Goal: Task Accomplishment & Management: Contribute content

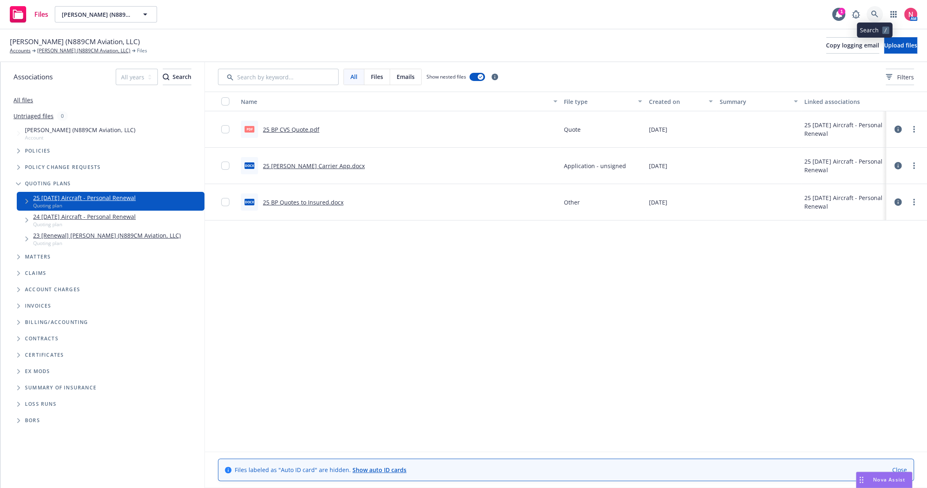
click at [880, 14] on link at bounding box center [874, 14] width 16 height 16
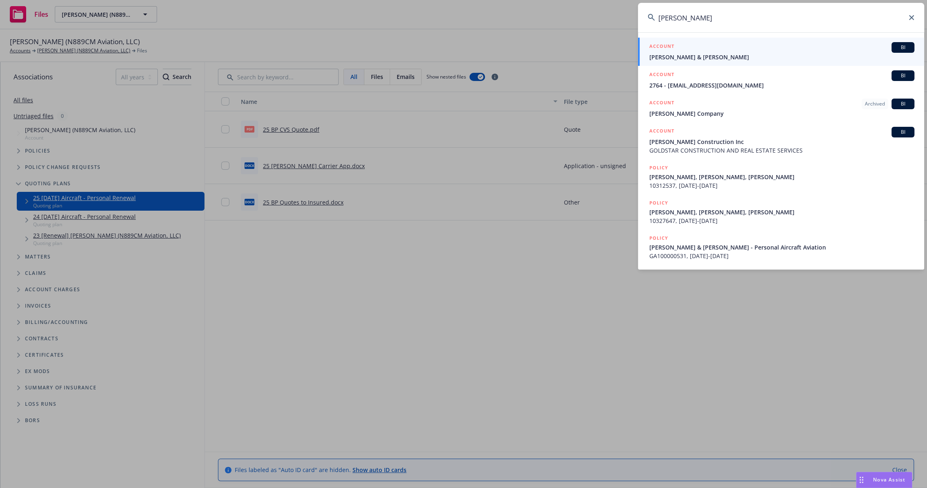
type input "Benedetti"
click at [717, 54] on span "[PERSON_NAME] & [PERSON_NAME]" at bounding box center [781, 57] width 265 height 9
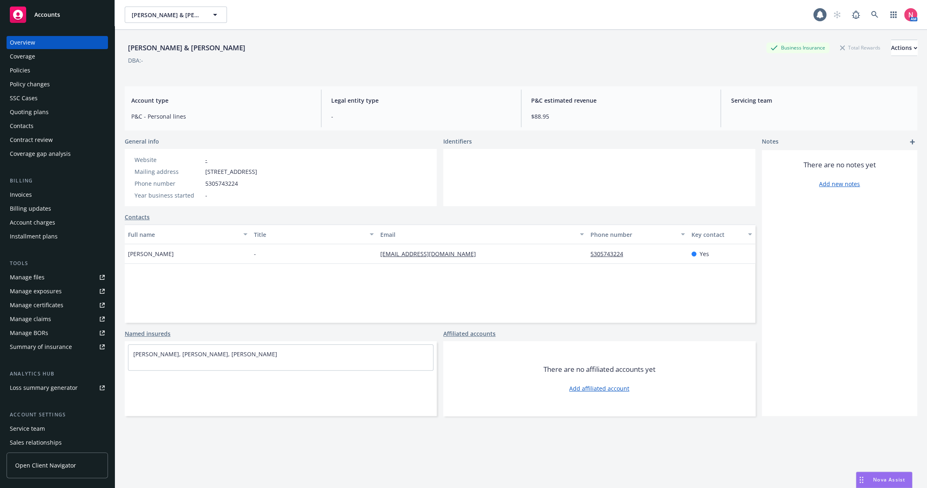
click at [77, 273] on link "Manage files" at bounding box center [57, 277] width 101 height 13
click at [35, 68] on div "Policies" at bounding box center [57, 70] width 95 height 13
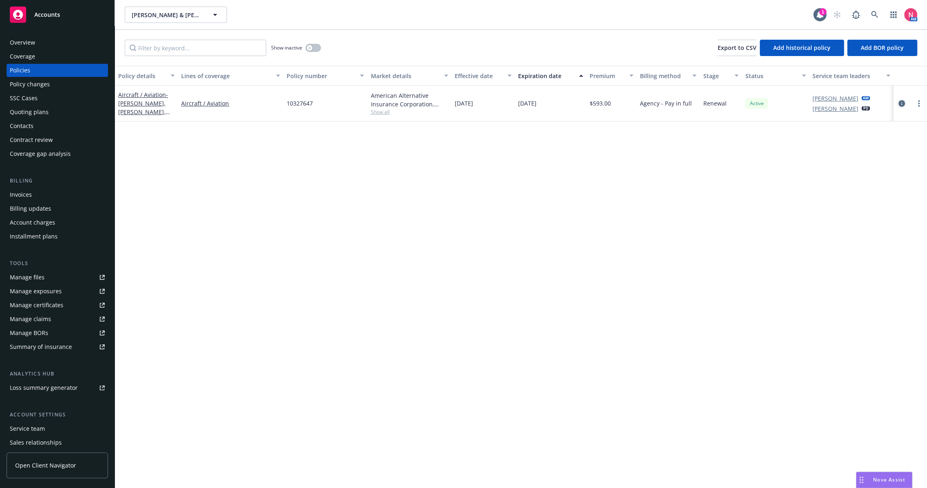
click at [901, 102] on icon "circleInformation" at bounding box center [901, 103] width 7 height 7
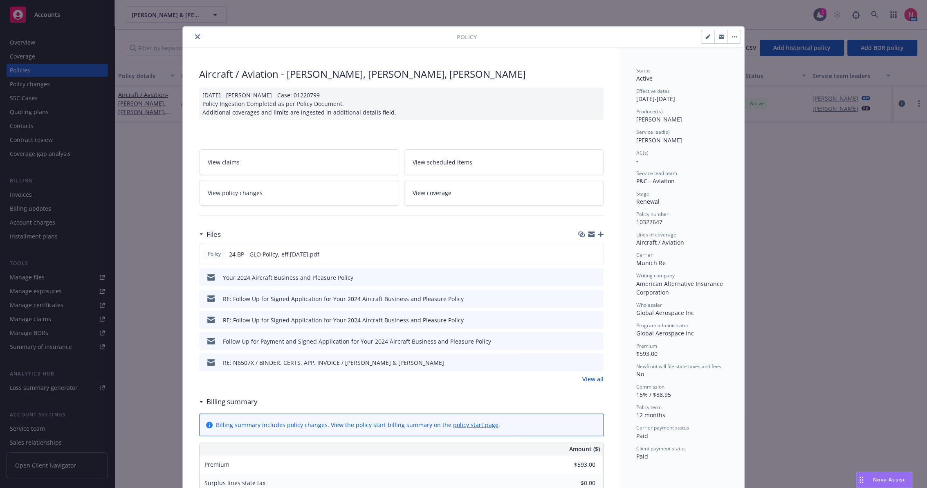
click at [195, 34] on icon "close" at bounding box center [197, 36] width 5 height 5
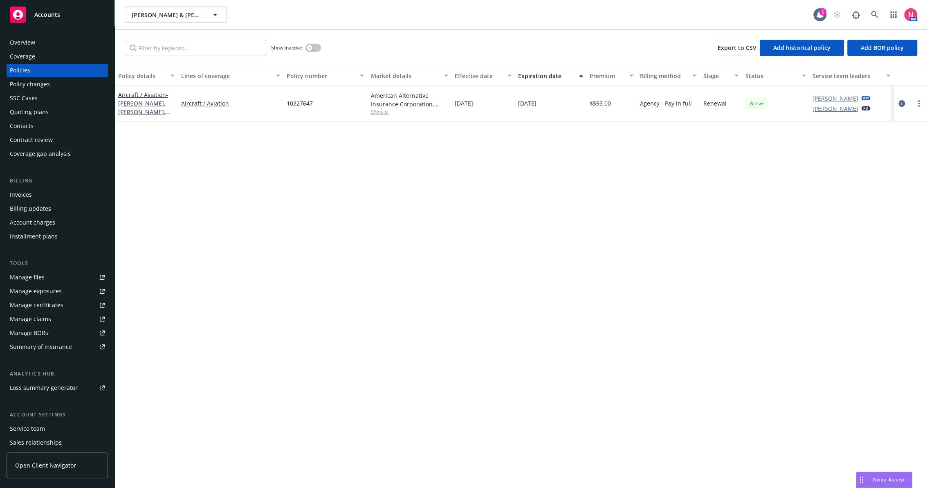
click at [482, 187] on div "Policy details Lines of coverage Policy number Market details Effective date Ex…" at bounding box center [521, 277] width 812 height 422
drag, startPoint x: 486, startPoint y: 103, endPoint x: 455, endPoint y: 106, distance: 31.7
click at [455, 106] on div "08/19/2024" at bounding box center [482, 103] width 63 height 36
copy span "08/19/2024"
drag, startPoint x: 547, startPoint y: 103, endPoint x: 518, endPoint y: 105, distance: 29.5
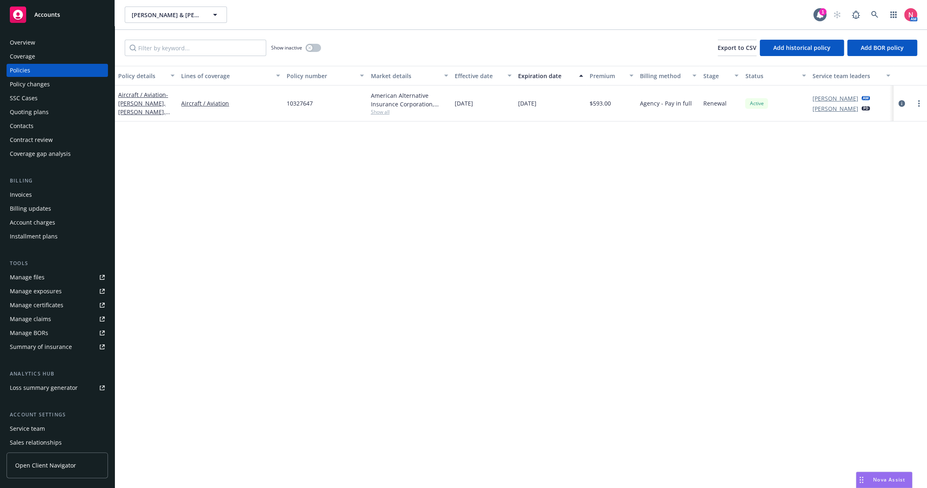
click at [518, 105] on div "08/19/2025" at bounding box center [551, 103] width 72 height 36
copy span "08/19/2025"
click at [471, 153] on div "Policy details Lines of coverage Policy number Market details Effective date Ex…" at bounding box center [521, 277] width 812 height 422
click at [47, 42] on div "Overview" at bounding box center [57, 42] width 95 height 13
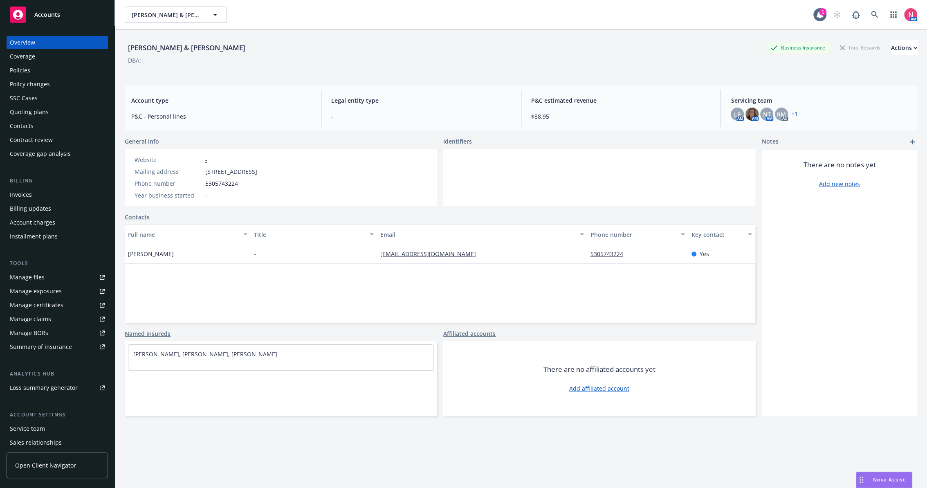
drag, startPoint x: 131, startPoint y: 47, endPoint x: 235, endPoint y: 49, distance: 103.9
click at [235, 49] on div "[PERSON_NAME] & [PERSON_NAME]" at bounding box center [187, 48] width 124 height 11
copy div "[PERSON_NAME] & [PERSON_NAME]"
drag, startPoint x: 206, startPoint y: 171, endPoint x: 258, endPoint y: 172, distance: 51.9
click at [257, 172] on span "4500 Woodside Way, Shingle Springs, CA, 95682" at bounding box center [231, 171] width 52 height 9
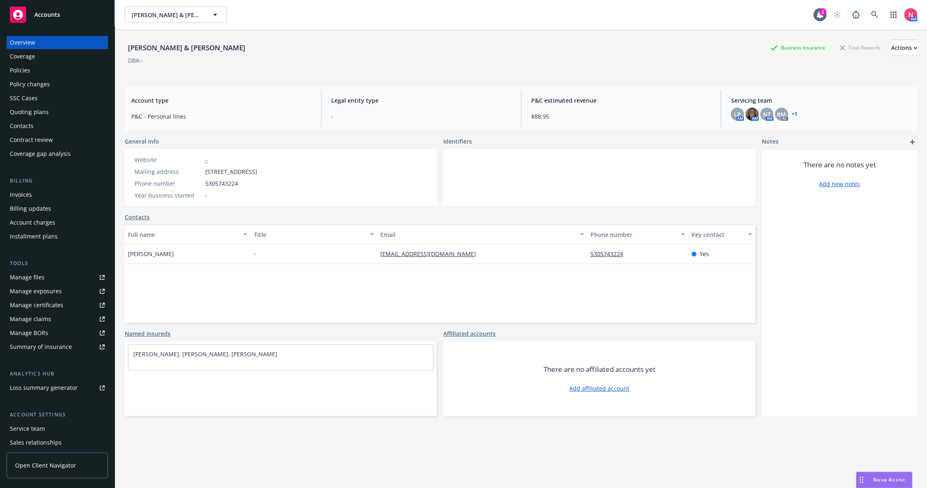
copy span "4500 Woodside Way"
drag, startPoint x: 263, startPoint y: 169, endPoint x: 332, endPoint y: 167, distance: 69.1
click at [260, 167] on div "Mailing address 4500 Woodside Way, Shingle Springs, CA, 95682" at bounding box center [195, 171] width 129 height 9
copy span "Shingle Springs, CA, 95682"
click at [49, 68] on div "Policies" at bounding box center [57, 70] width 95 height 13
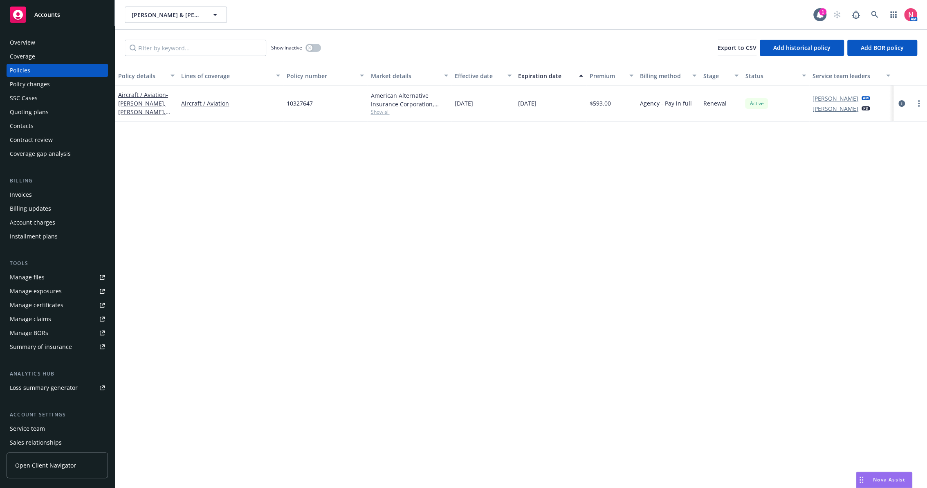
click at [307, 104] on span "10327647" at bounding box center [300, 103] width 26 height 9
copy span "10327647"
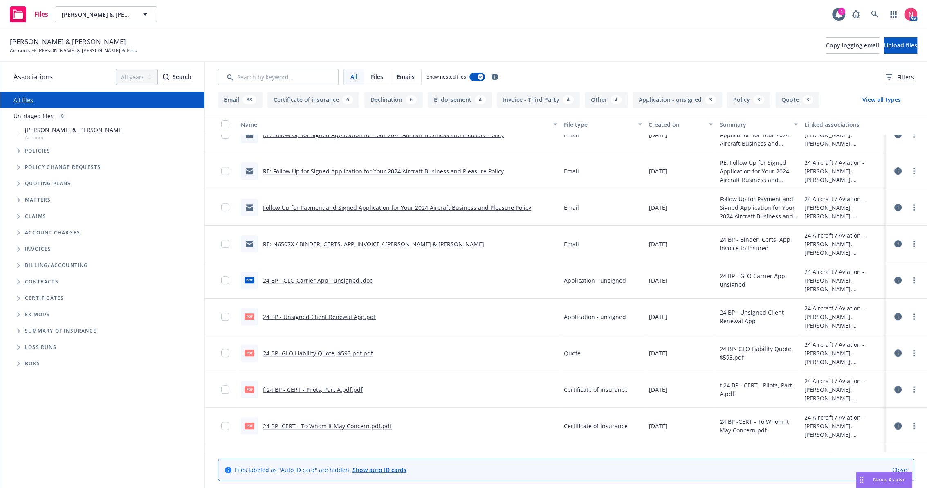
scroll to position [249, 0]
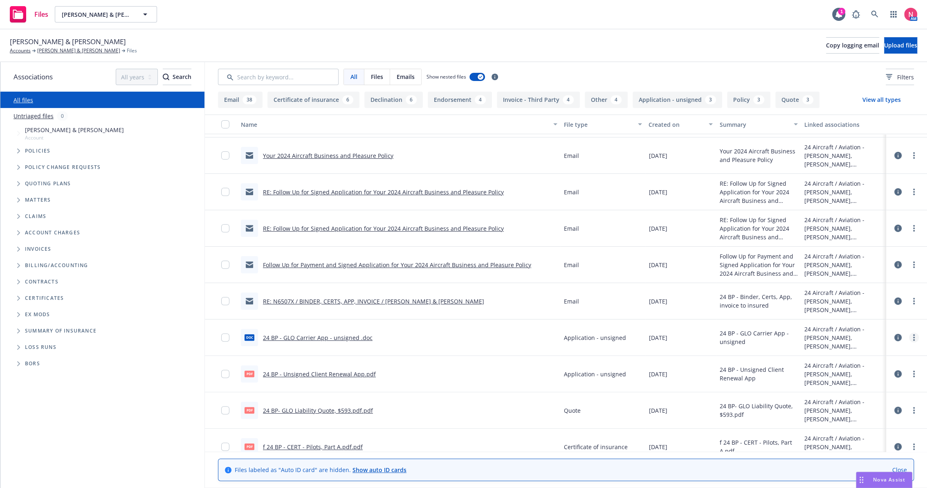
click at [909, 335] on link "more" at bounding box center [914, 337] width 10 height 10
click at [871, 367] on link "Download" at bounding box center [870, 370] width 81 height 16
click at [101, 41] on span "Michael Benedetti & Scott Bailey" at bounding box center [68, 41] width 116 height 11
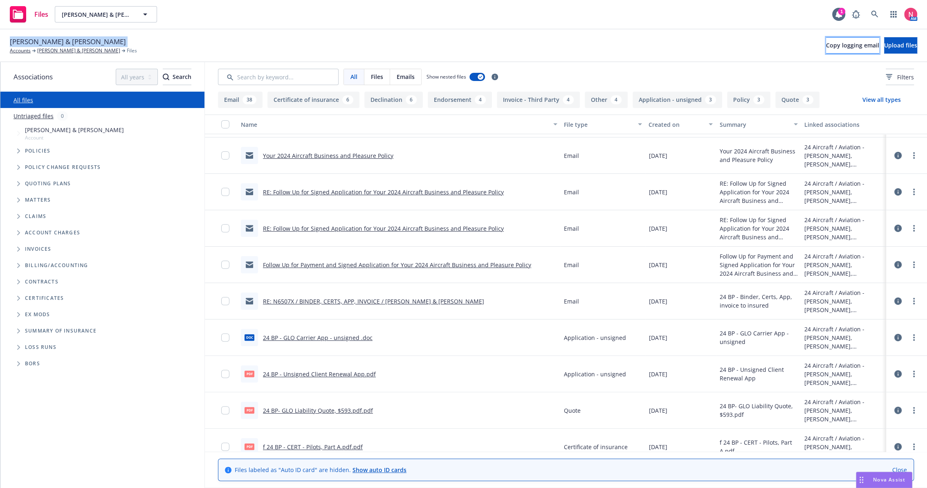
click at [830, 44] on span "Copy logging email" at bounding box center [852, 45] width 53 height 8
click at [20, 180] on span "Tree Example" at bounding box center [18, 183] width 13 height 13
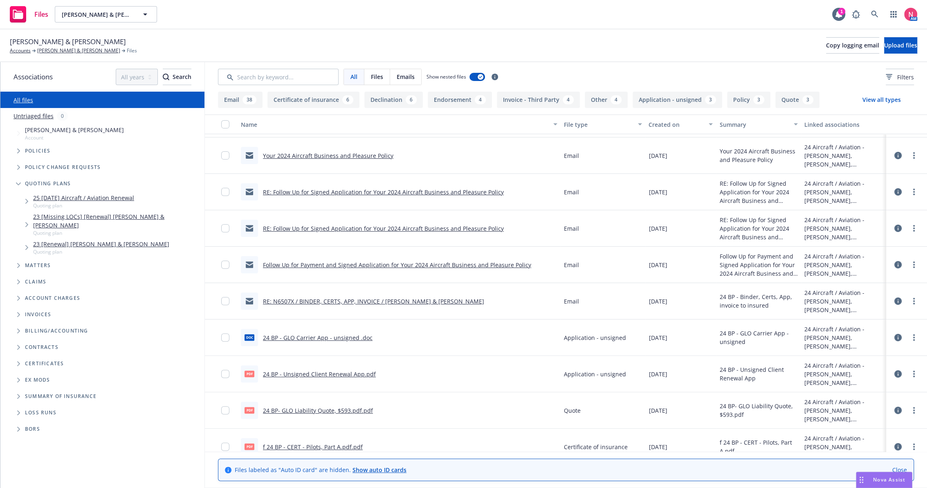
click at [114, 197] on link "25 08/19/25 Aircraft / Aviation Renewal" at bounding box center [83, 197] width 101 height 9
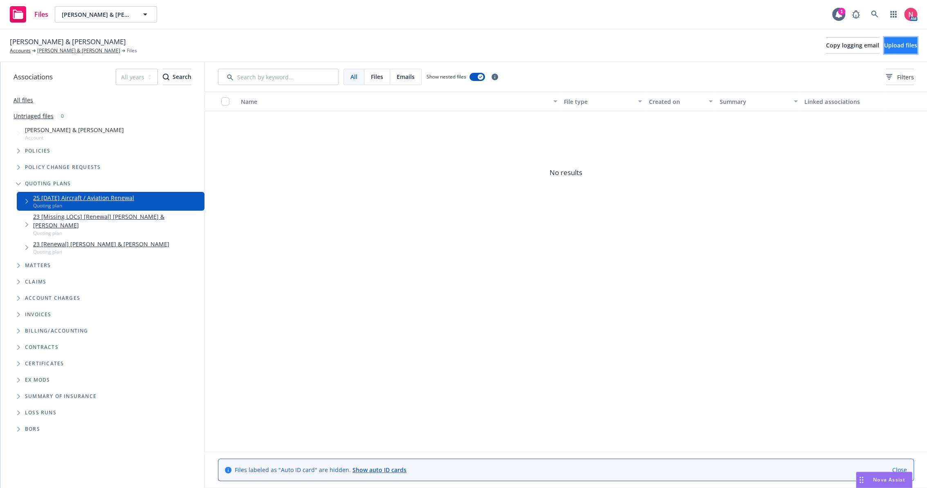
click at [895, 41] on span "Upload files" at bounding box center [900, 45] width 33 height 8
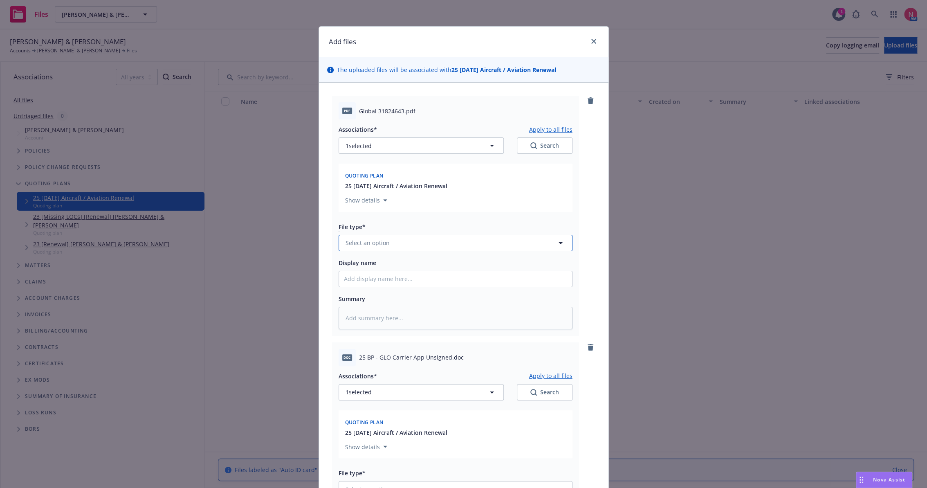
click at [406, 244] on button "Select an option" at bounding box center [456, 243] width 234 height 16
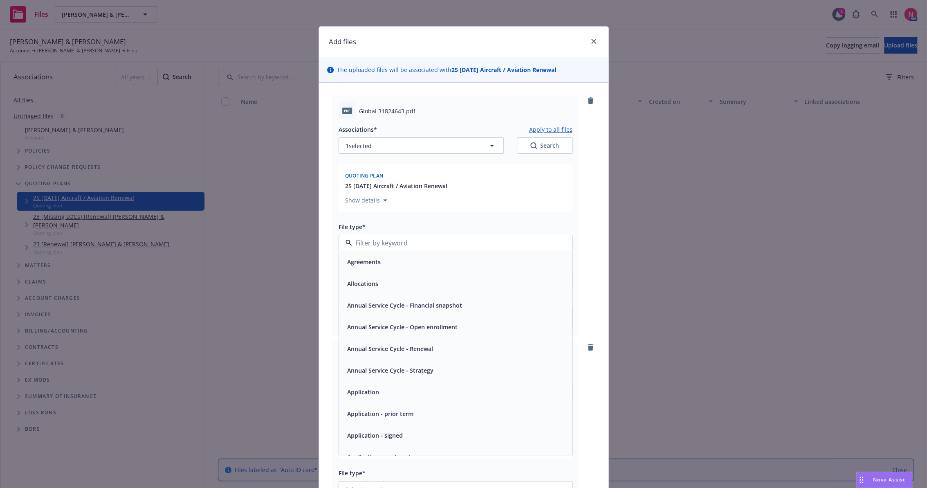
type input "q"
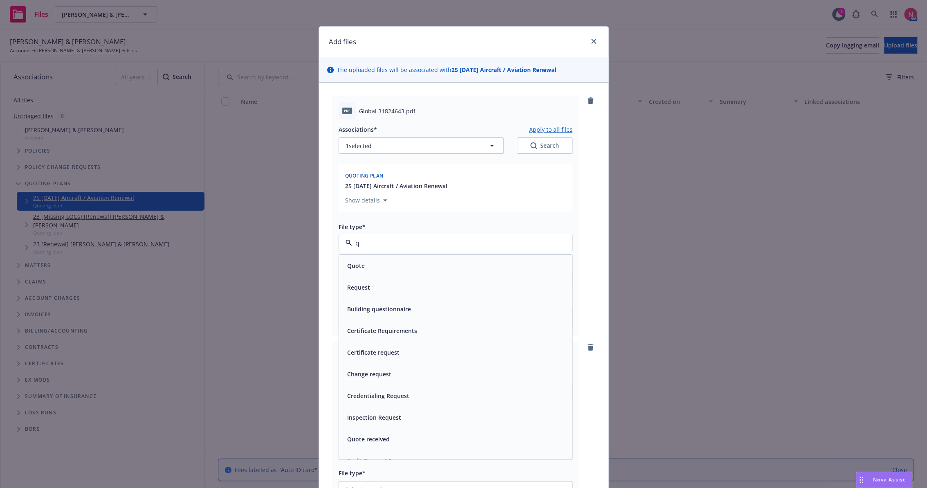
click at [396, 261] on div "Quote" at bounding box center [455, 266] width 223 height 12
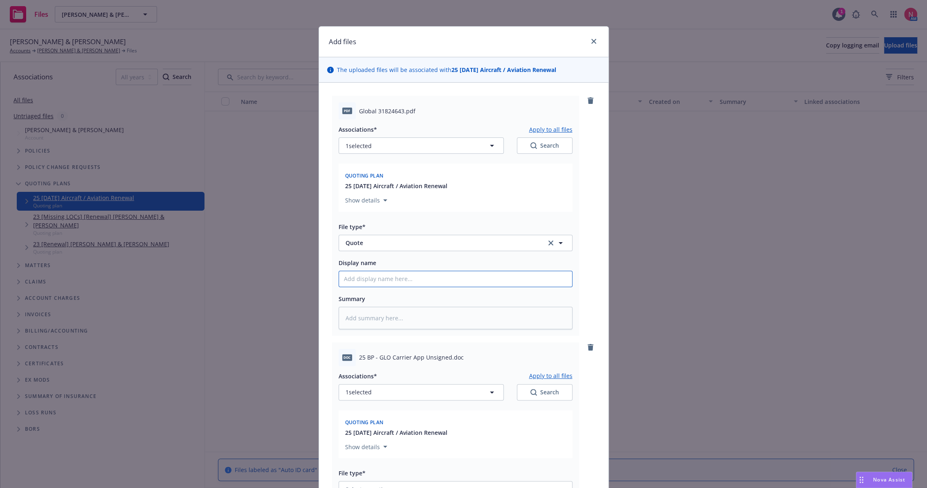
click at [366, 275] on input "Display name" at bounding box center [455, 279] width 233 height 16
type textarea "x"
type input "2"
type textarea "x"
type input "25"
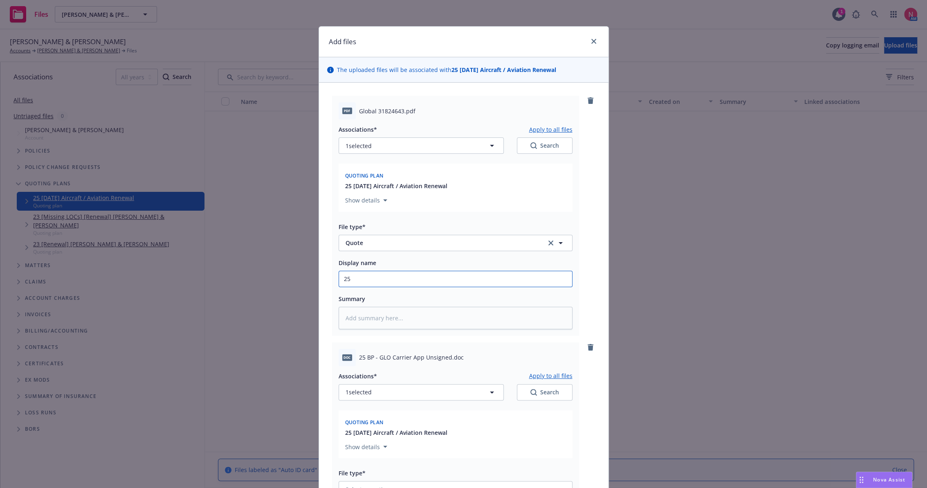
type textarea "x"
type input "25"
type textarea "x"
type input "25 b"
type textarea "x"
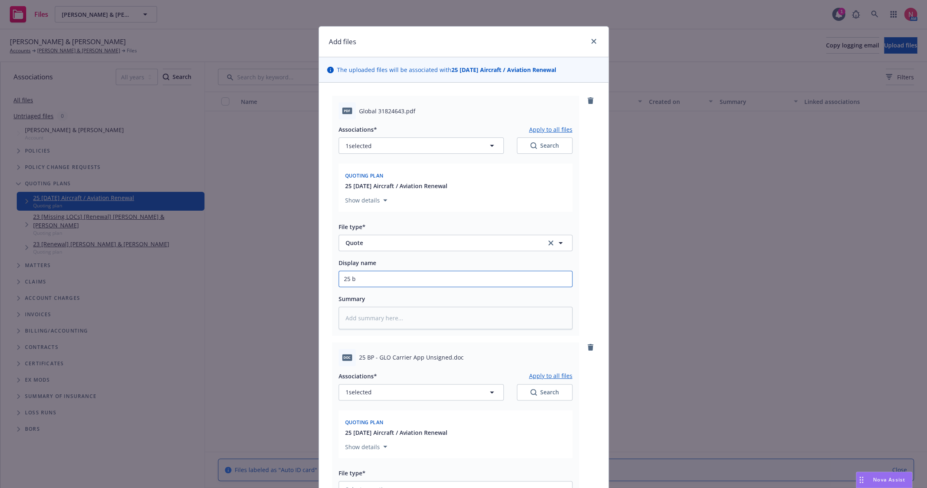
type input "25 bp"
type textarea "x"
type input "25 bp"
type textarea "x"
type input "25 bp gl"
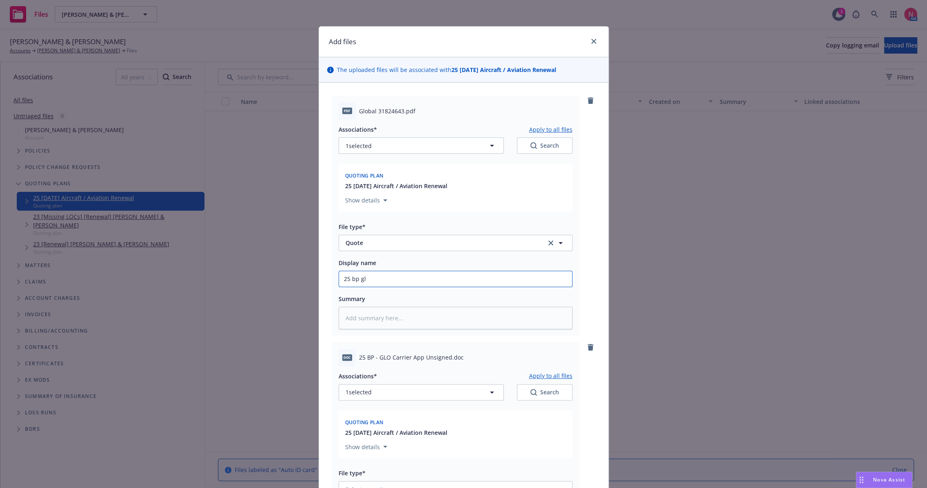
type textarea "x"
type input "25 BP GLO Quote"
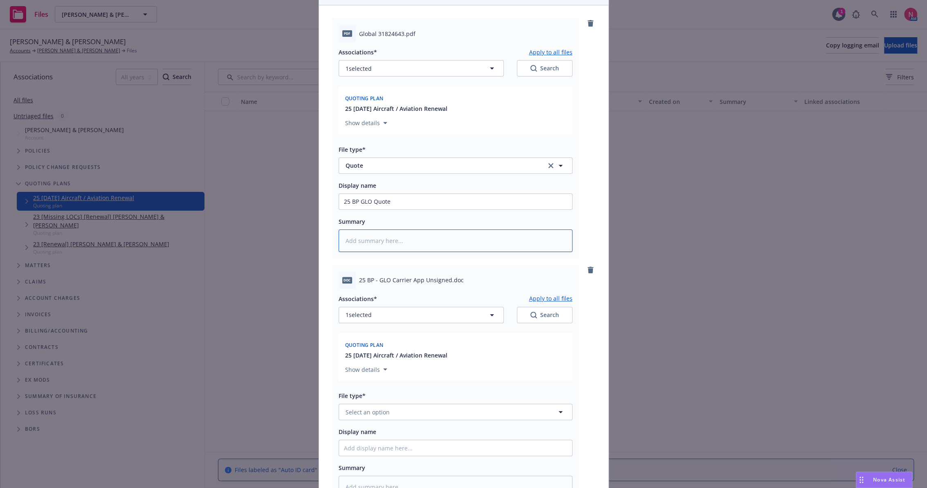
scroll to position [227, 0]
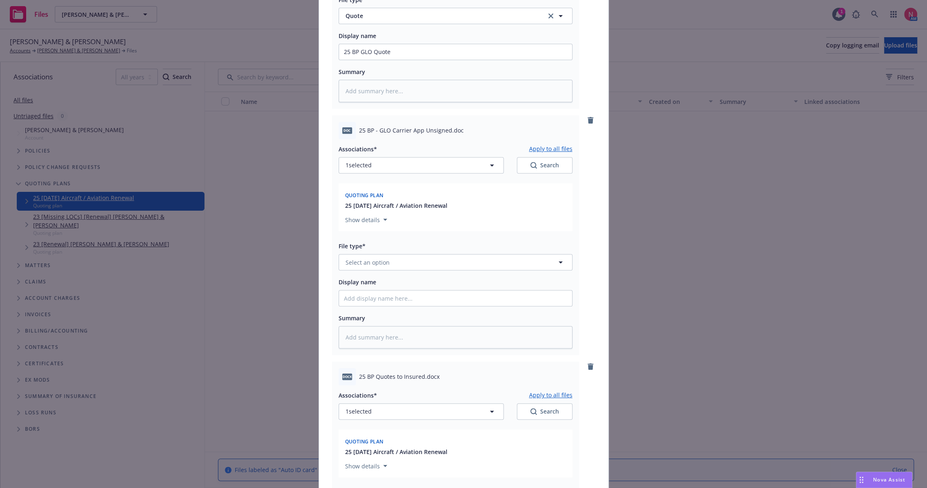
click at [373, 272] on div "Associations* Apply to all files 1 selected Search Quoting plan 25 08/19/25 Air…" at bounding box center [456, 243] width 234 height 209
click at [376, 264] on span "Select an option" at bounding box center [368, 262] width 44 height 9
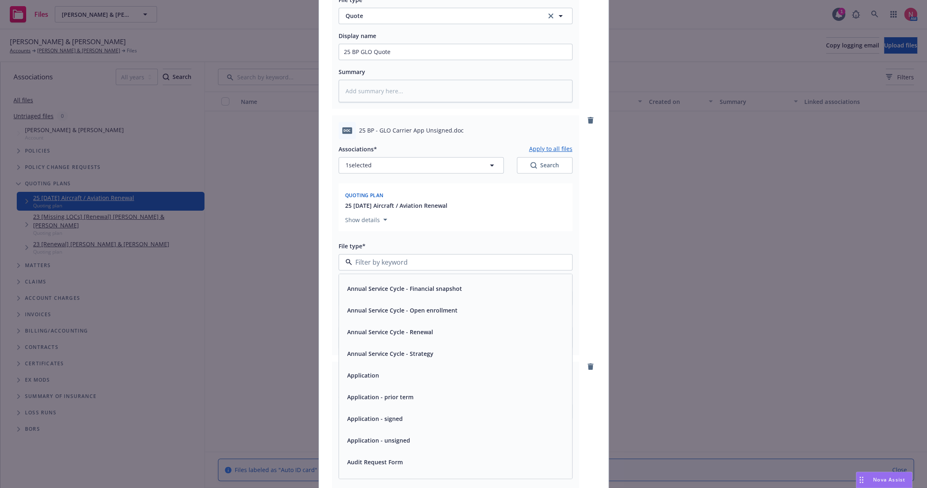
scroll to position [45, 0]
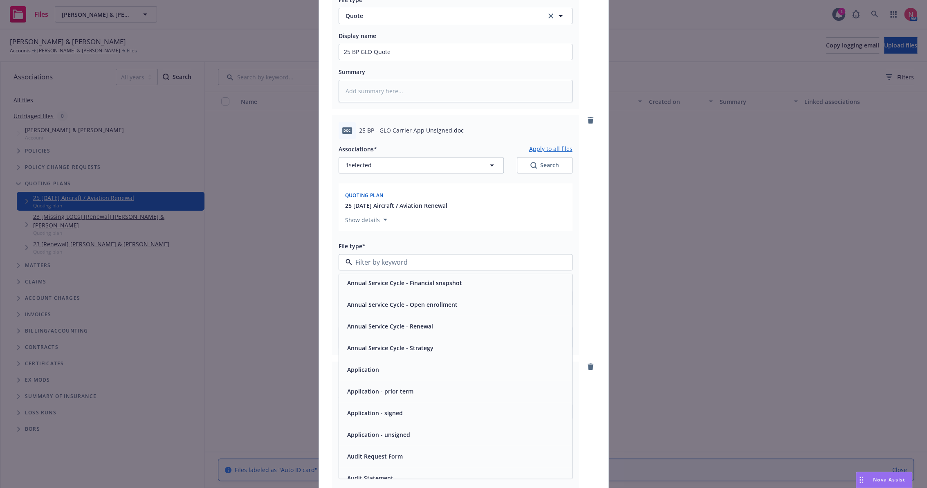
click at [385, 428] on div "Application - unsigned" at bounding box center [455, 435] width 233 height 22
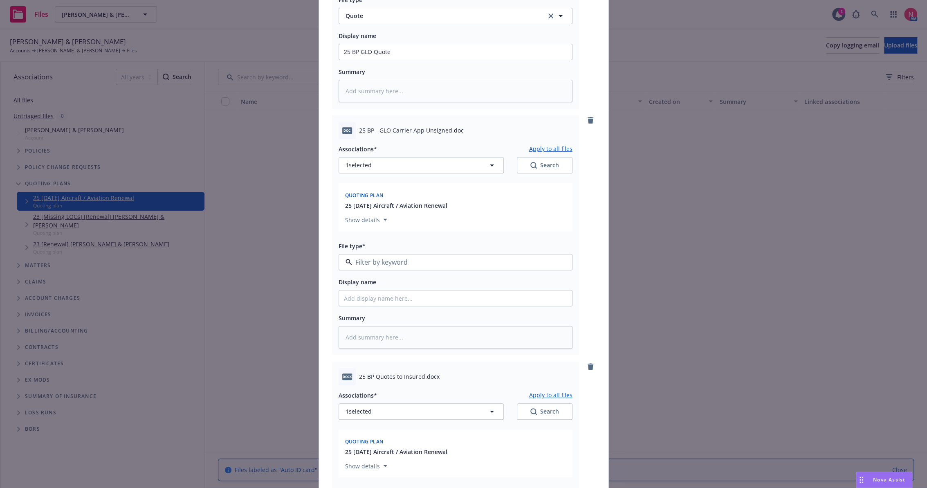
type textarea "x"
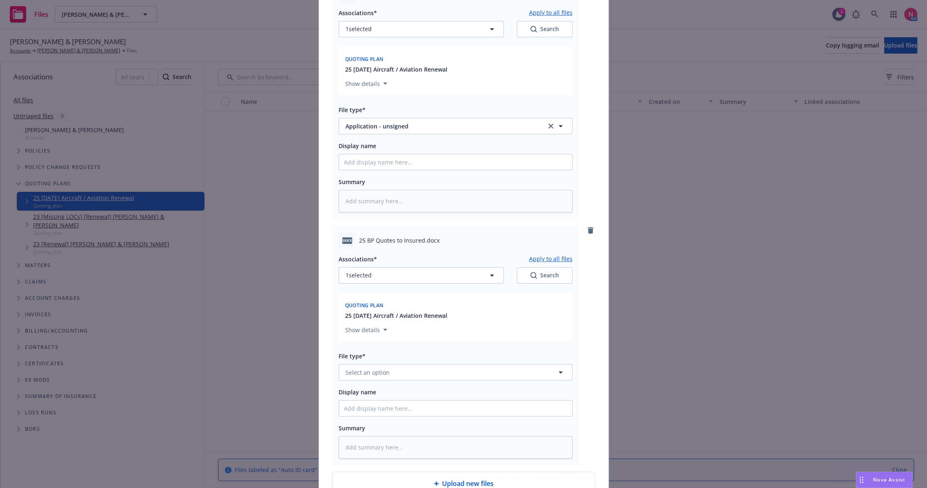
scroll to position [447, 0]
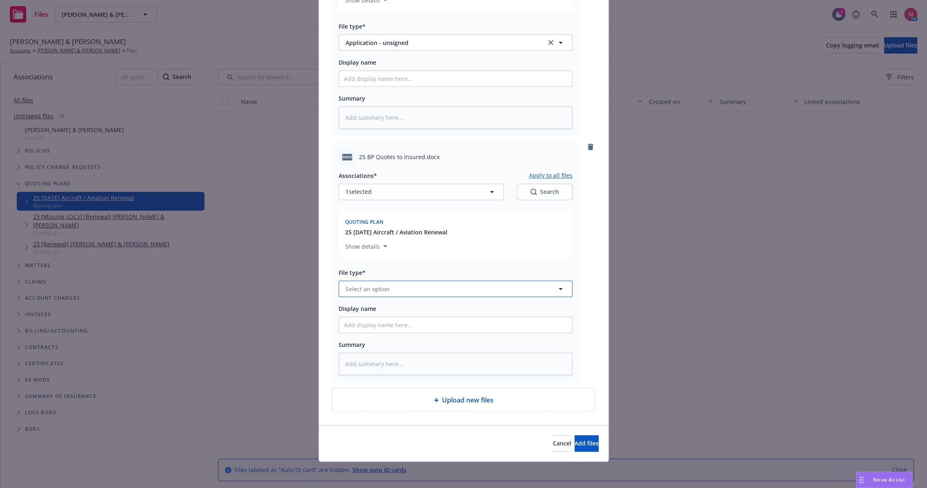
click at [395, 293] on button "Select an option" at bounding box center [456, 288] width 234 height 16
type input "other"
click at [378, 263] on div "Other" at bounding box center [455, 266] width 223 height 12
click at [574, 441] on span "Add files" at bounding box center [586, 443] width 24 height 8
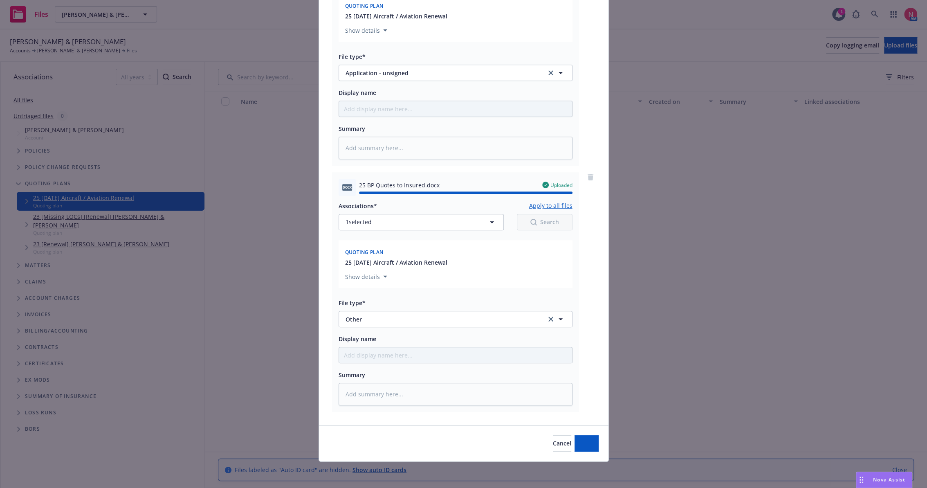
type textarea "x"
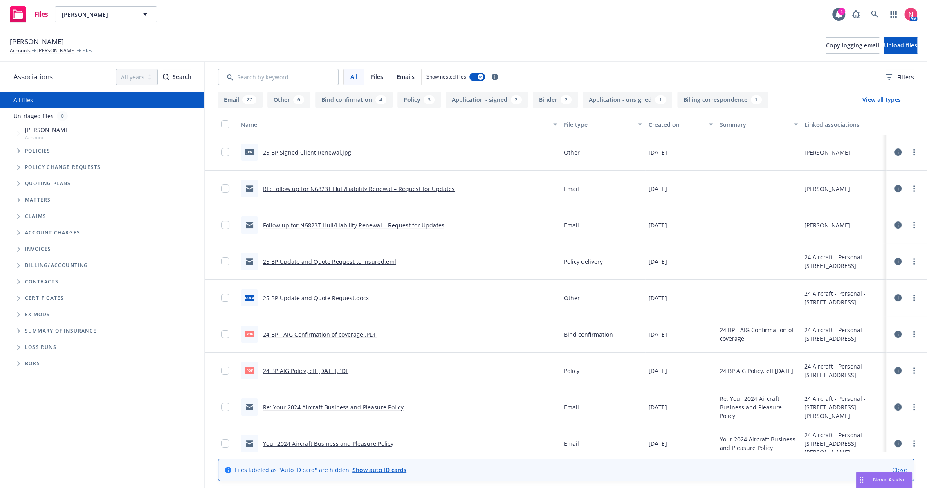
click at [300, 152] on link "25 BP Signed Client Renewal.jpg" at bounding box center [307, 152] width 88 height 8
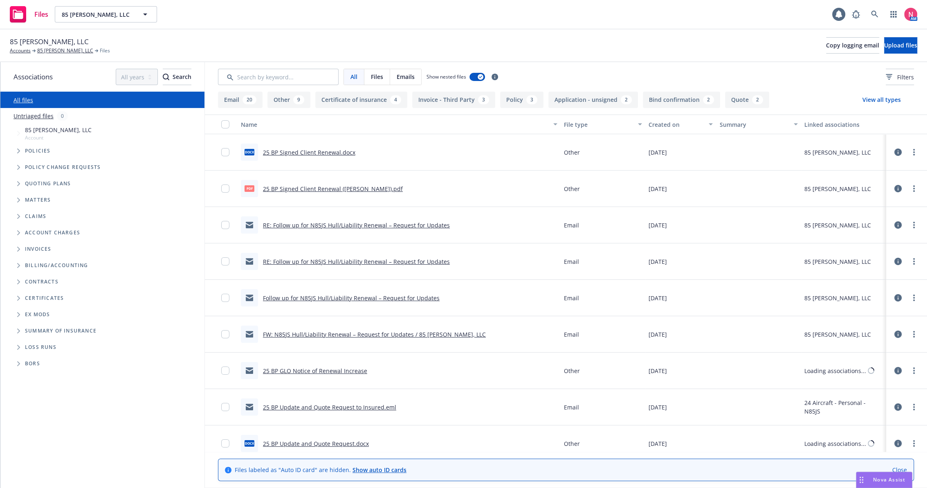
click at [312, 185] on link "25 BP Signed Client Renewal (Tom).pdf" at bounding box center [333, 189] width 140 height 8
click at [913, 153] on icon "more" at bounding box center [914, 152] width 2 height 7
click at [888, 178] on link "Download" at bounding box center [870, 185] width 81 height 16
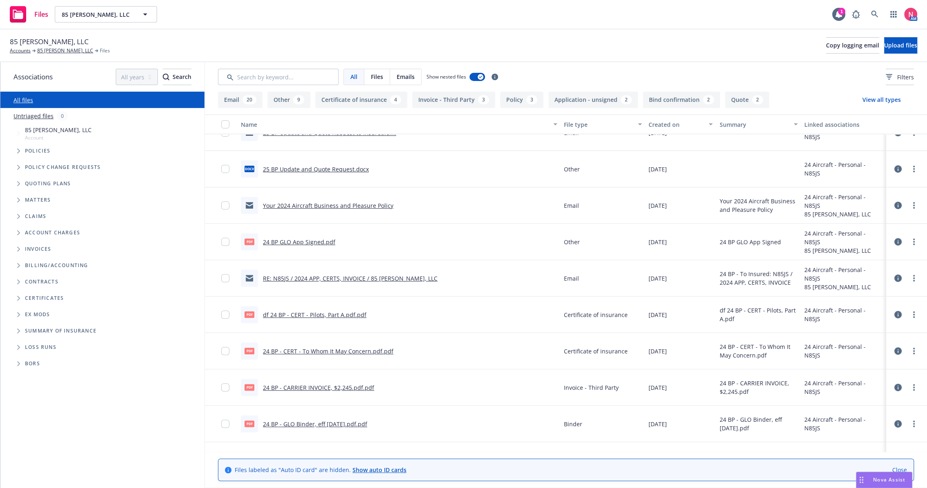
scroll to position [272, 0]
click at [310, 240] on link "24 BP GLO App Signed.pdf" at bounding box center [299, 242] width 72 height 8
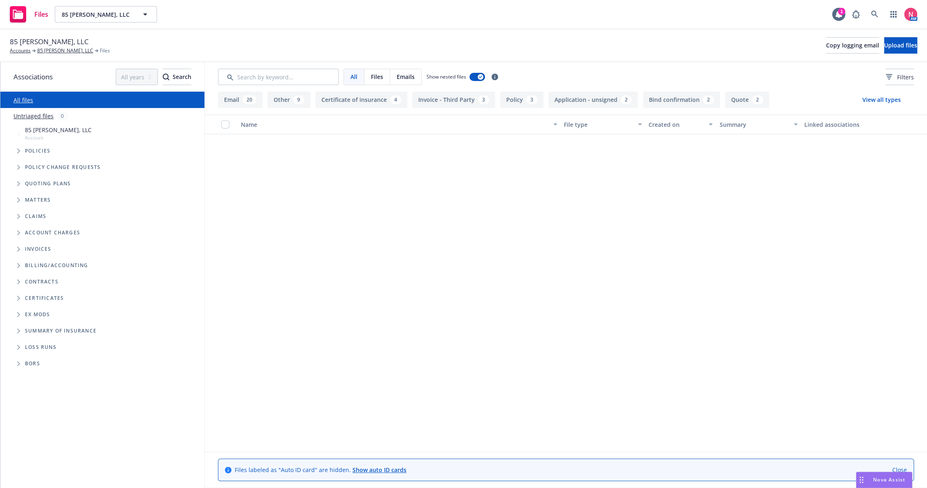
scroll to position [0, 0]
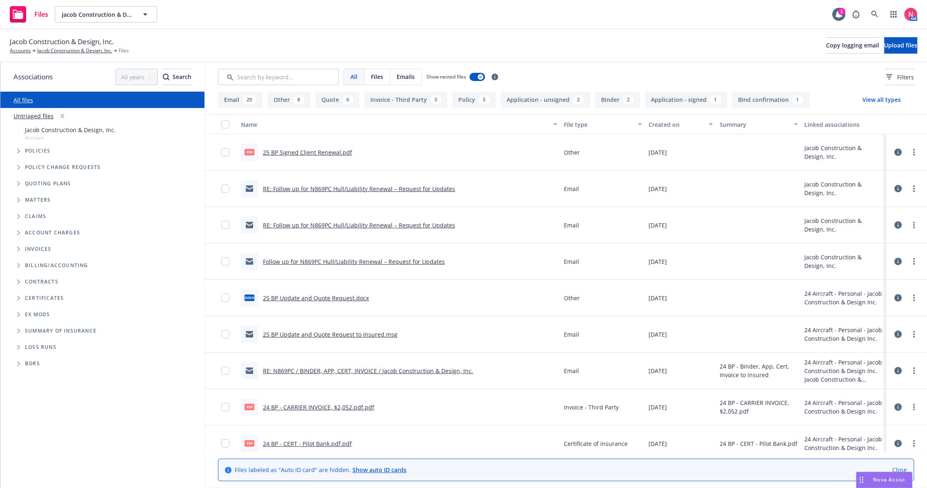
click at [310, 152] on link "25 BP Signed Client Renewal.pdf" at bounding box center [307, 152] width 89 height 8
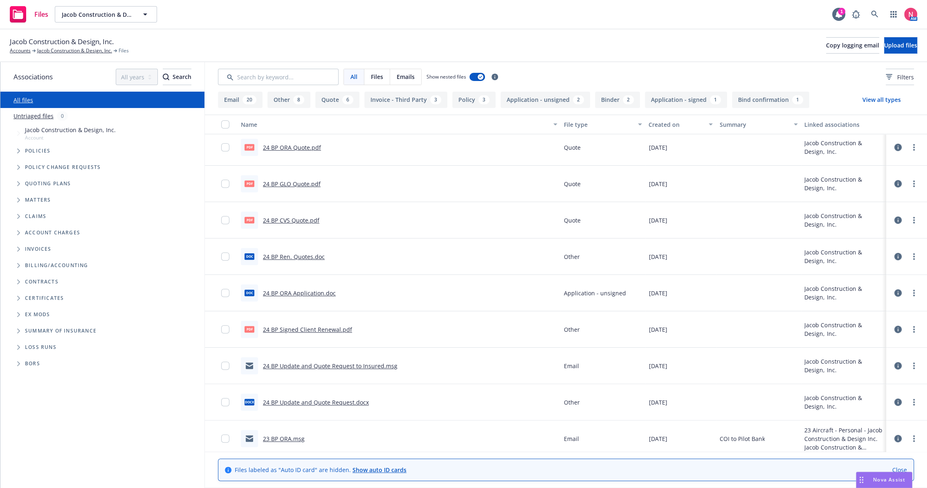
scroll to position [500, 0]
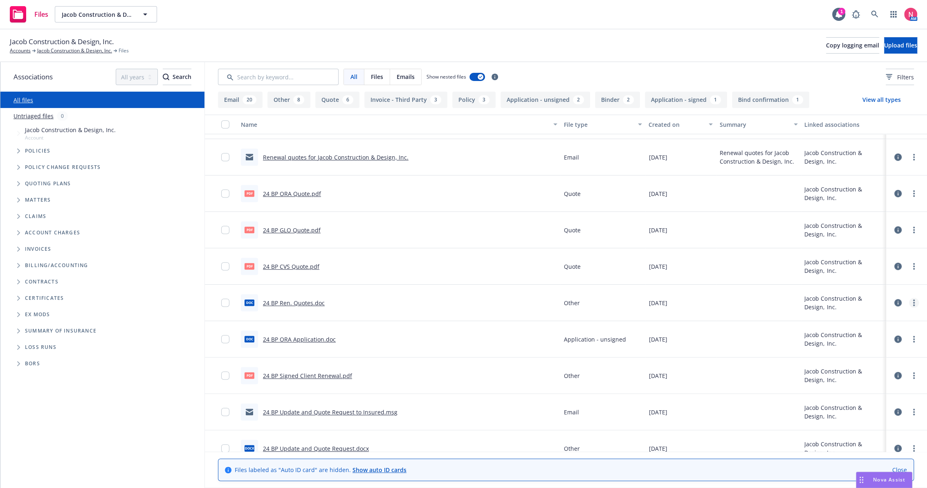
click at [909, 299] on link "more" at bounding box center [914, 303] width 10 height 10
click at [875, 334] on link "Download" at bounding box center [870, 335] width 81 height 16
click at [909, 335] on link "more" at bounding box center [914, 339] width 10 height 10
click at [838, 372] on link "Download" at bounding box center [870, 372] width 81 height 16
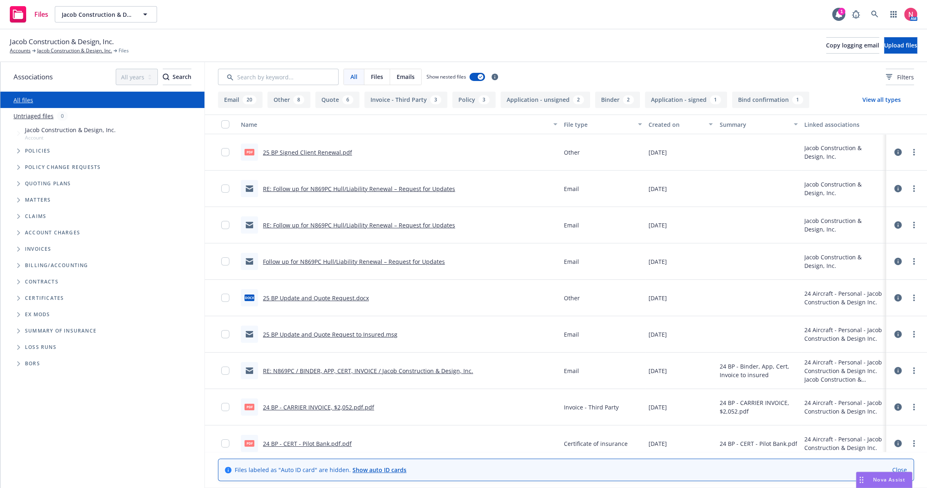
click at [322, 152] on link "25 BP Signed Client Renewal.pdf" at bounding box center [307, 152] width 89 height 8
click at [103, 40] on span "Jacob Construction & Design, Inc." at bounding box center [62, 41] width 104 height 11
copy span "Jacob Construction & Design, Inc."
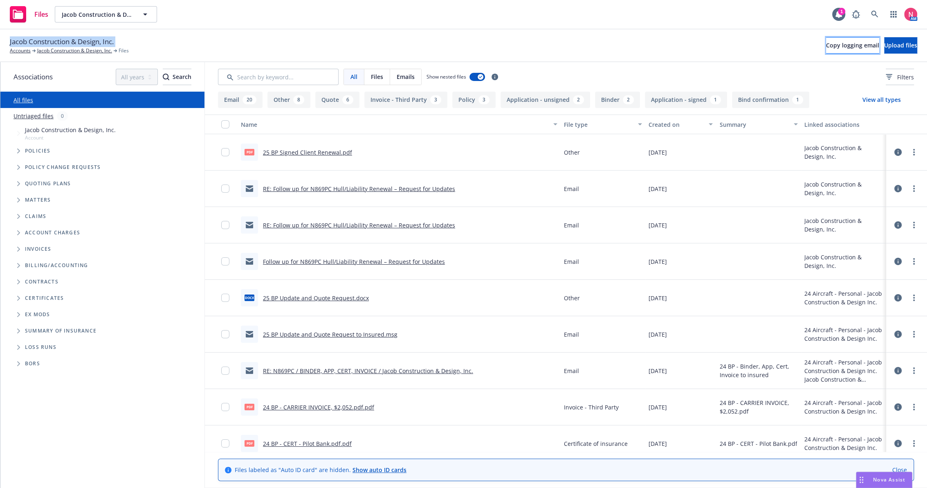
click at [826, 40] on button "Copy logging email" at bounding box center [852, 45] width 53 height 16
click at [15, 183] on span "Tree Example" at bounding box center [18, 183] width 13 height 13
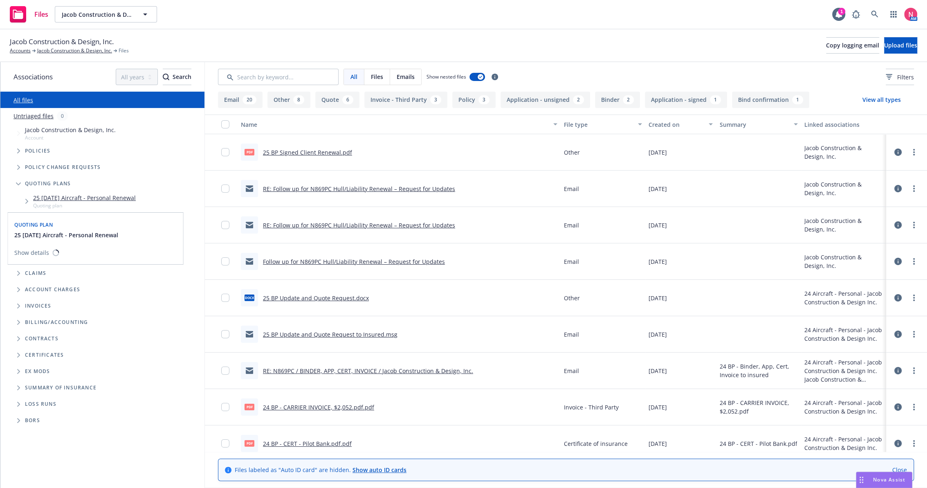
click at [56, 197] on link "25 09/11/25 Aircraft - Personal Renewal" at bounding box center [84, 197] width 103 height 9
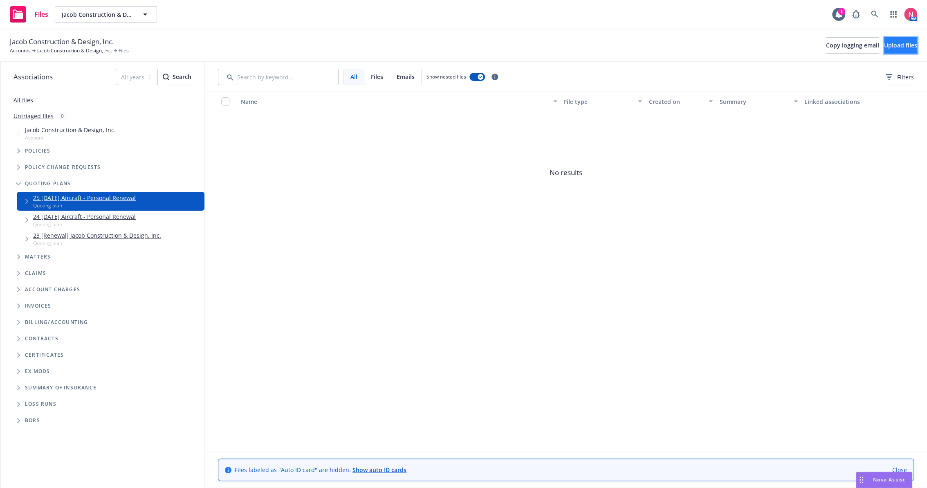
click at [884, 45] on span "Upload files" at bounding box center [900, 45] width 33 height 8
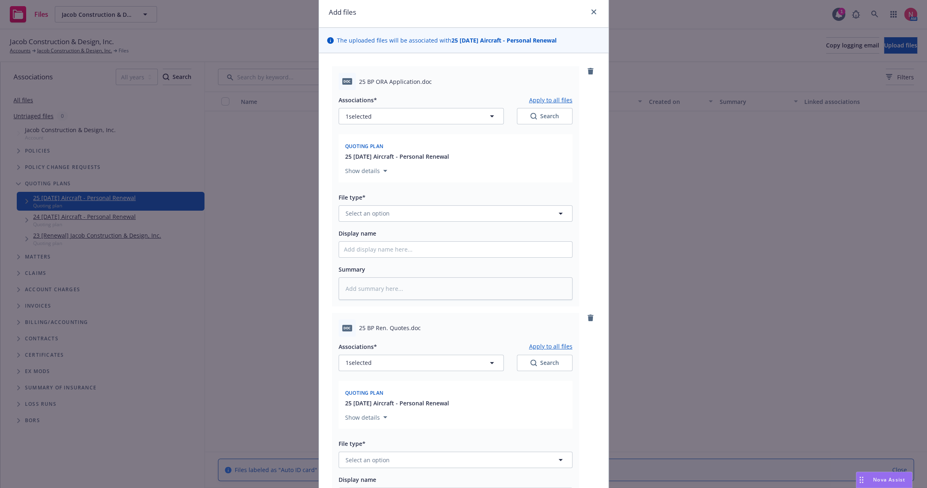
scroll to position [45, 0]
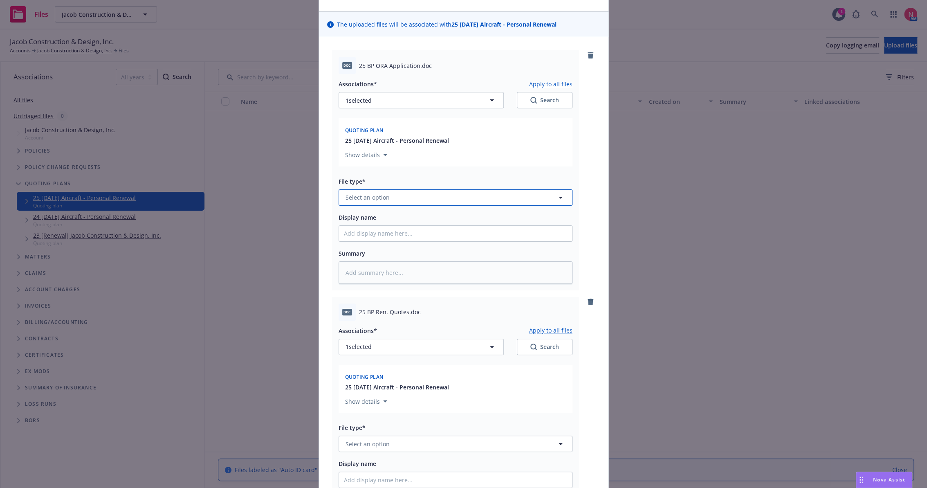
click at [390, 200] on button "Select an option" at bounding box center [456, 197] width 234 height 16
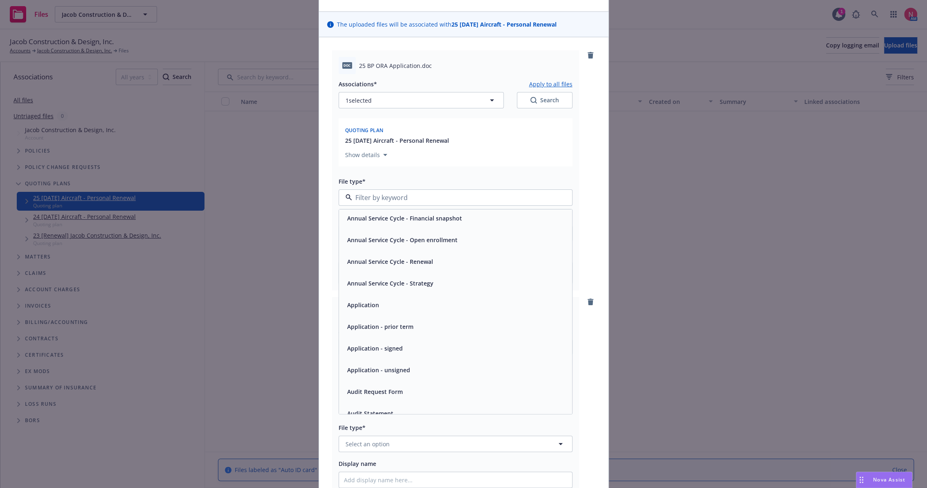
click at [399, 371] on span "Application - unsigned" at bounding box center [378, 370] width 63 height 9
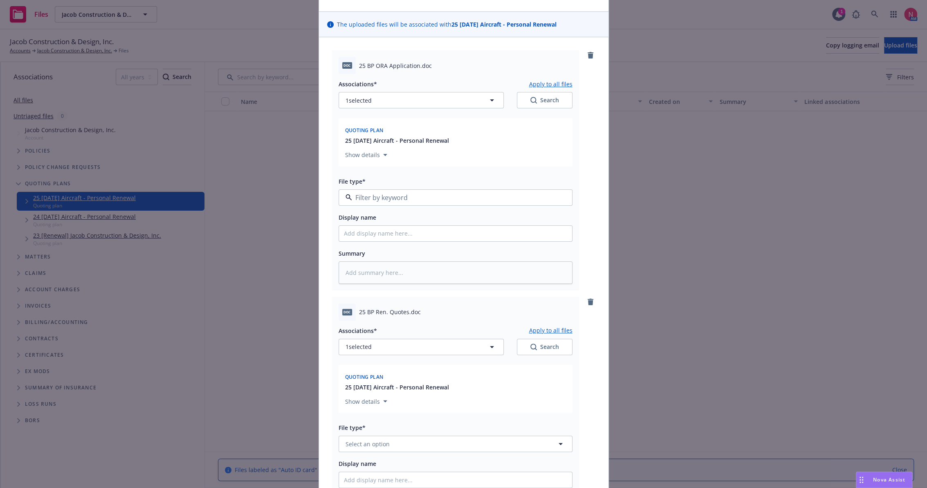
type textarea "x"
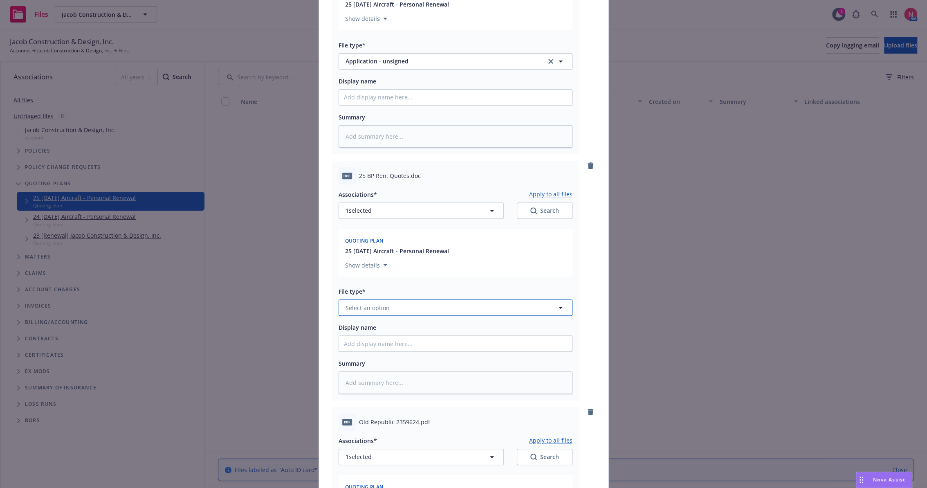
click at [388, 308] on button "Select an option" at bounding box center [456, 307] width 234 height 16
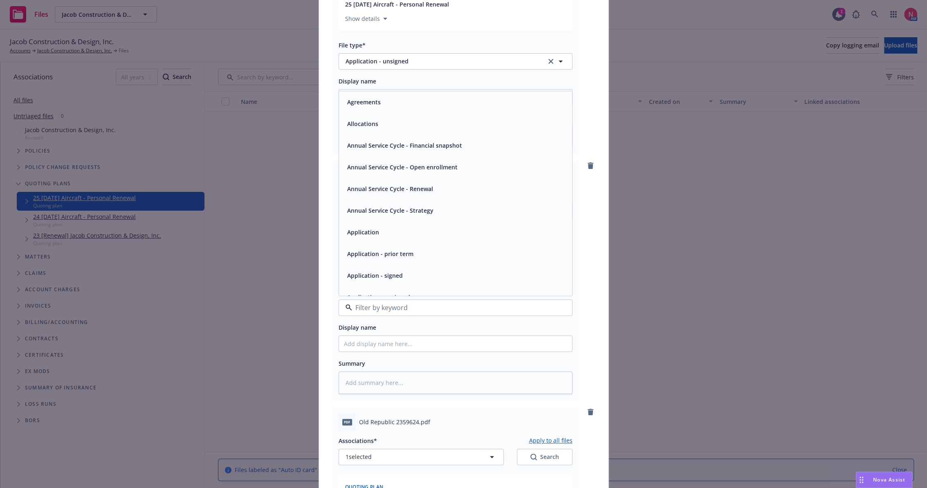
type input "ო"
type textarea "x"
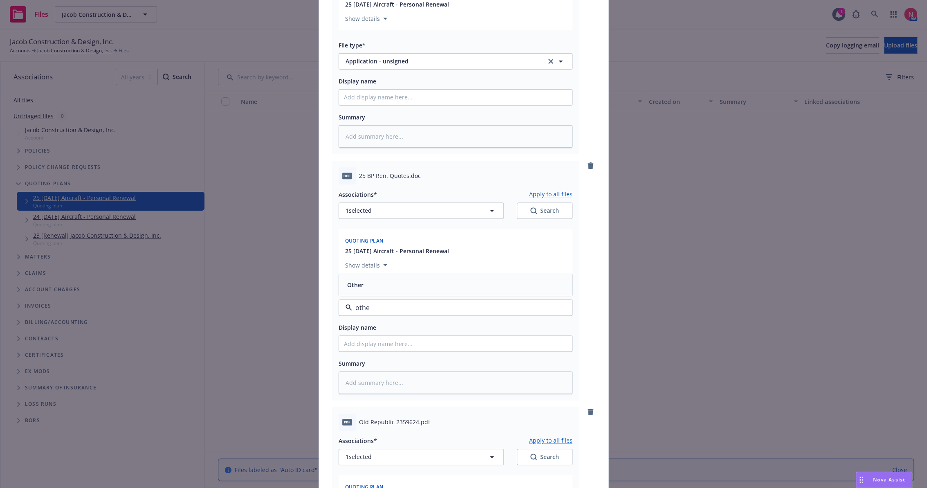
type input "other"
click at [395, 288] on div "Other" at bounding box center [455, 285] width 223 height 12
type textarea "x"
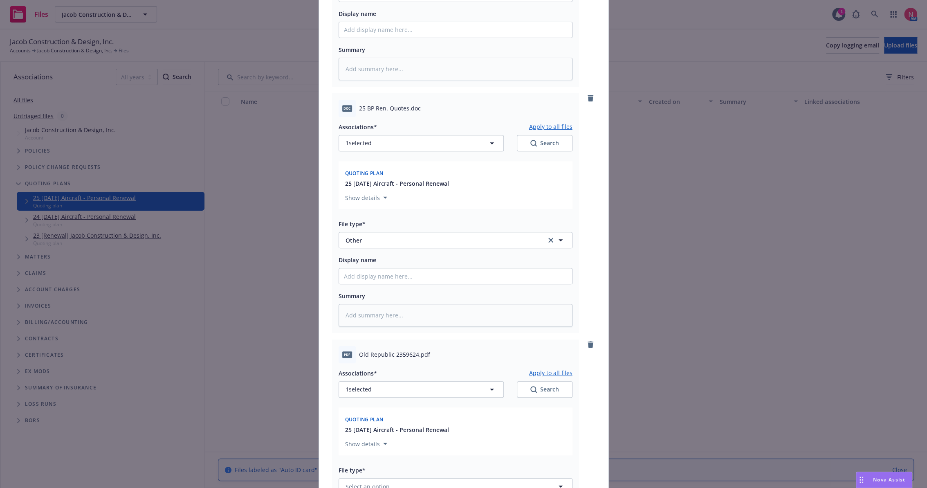
scroll to position [363, 0]
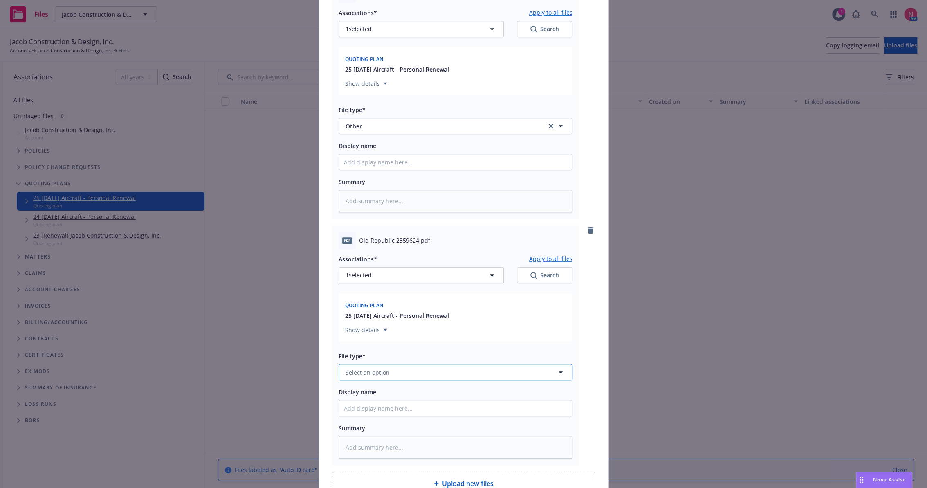
click at [394, 377] on button "Select an option" at bounding box center [456, 372] width 234 height 16
type input "q"
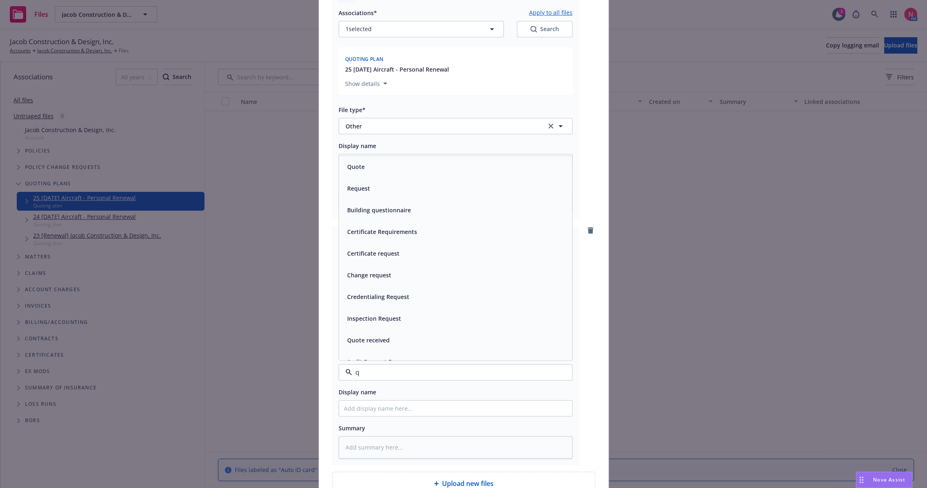
click at [380, 171] on div "Quote" at bounding box center [455, 167] width 223 height 12
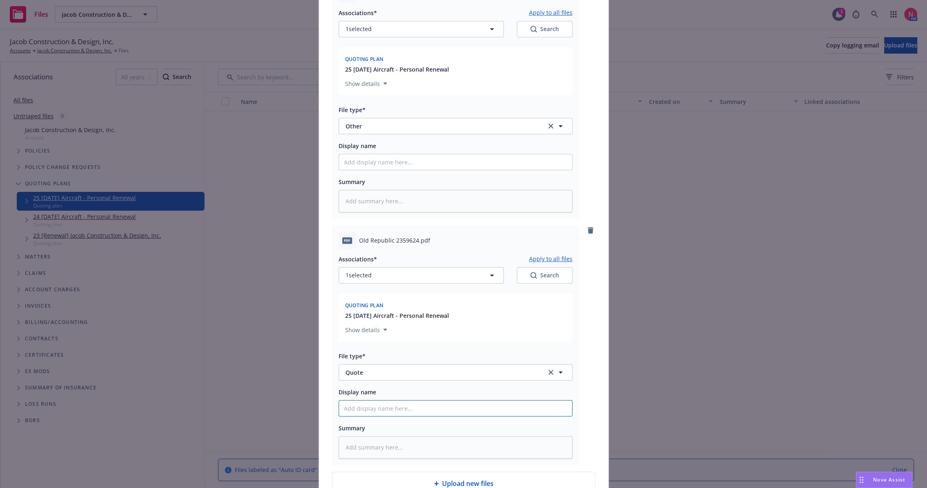
type textarea "x"
type input "2"
type textarea "x"
type input "25"
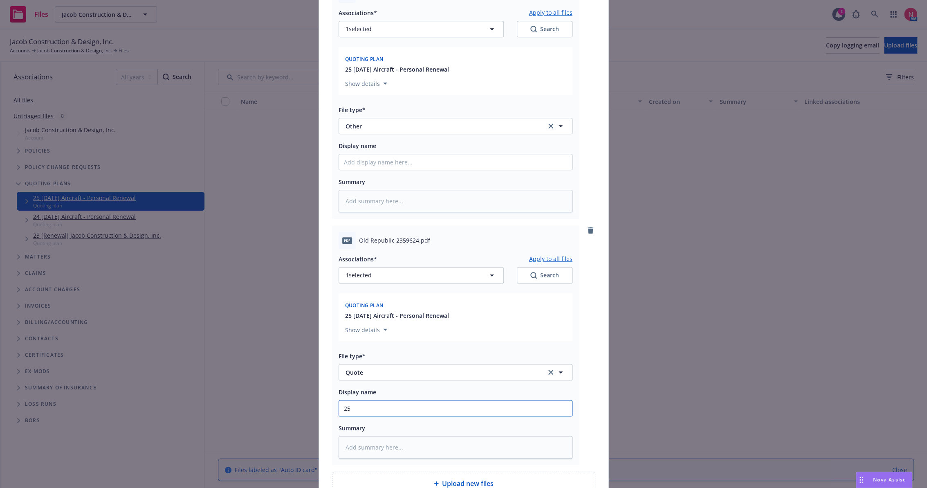
type textarea "x"
type input "25"
type textarea "x"
type input "25 b"
type textarea "x"
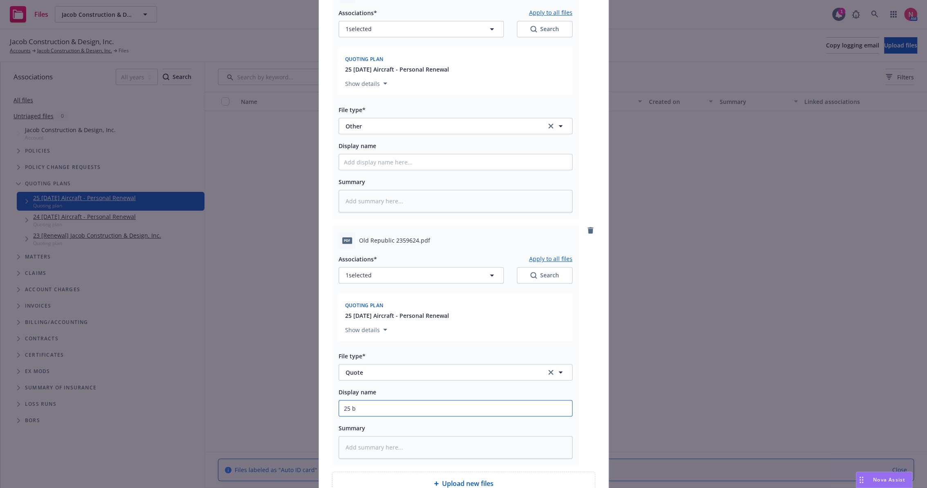
type input "25 bp"
type textarea "x"
type input "25 bp o"
type textarea "x"
type input "25 bp or"
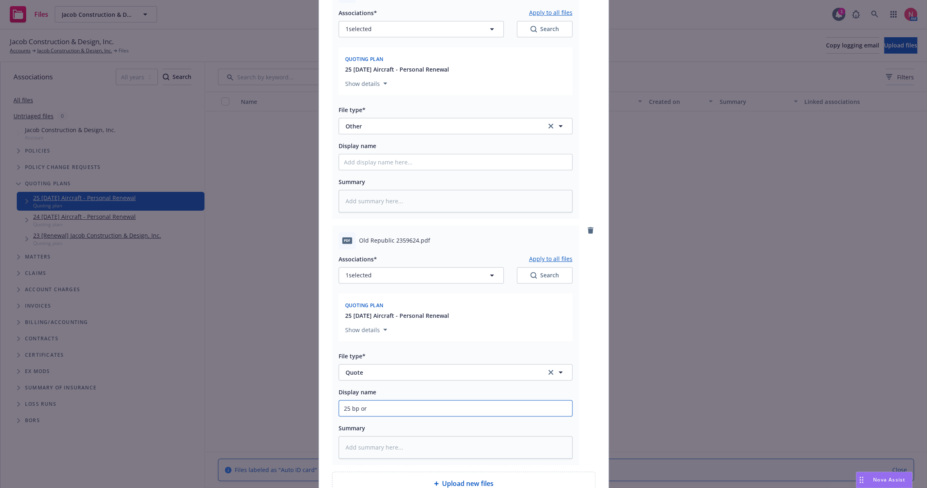
type textarea "x"
type input "25 BP ORA Quote"
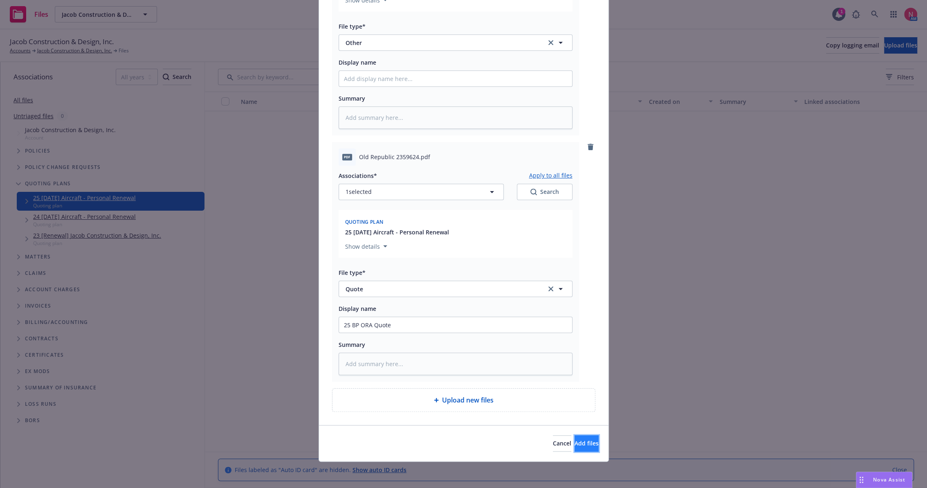
click at [580, 445] on span "Add files" at bounding box center [586, 443] width 24 height 8
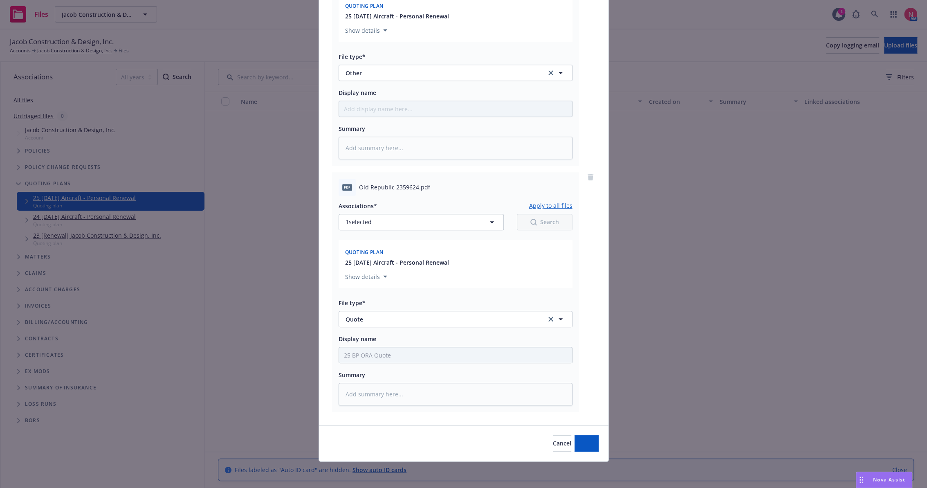
scroll to position [417, 0]
type textarea "x"
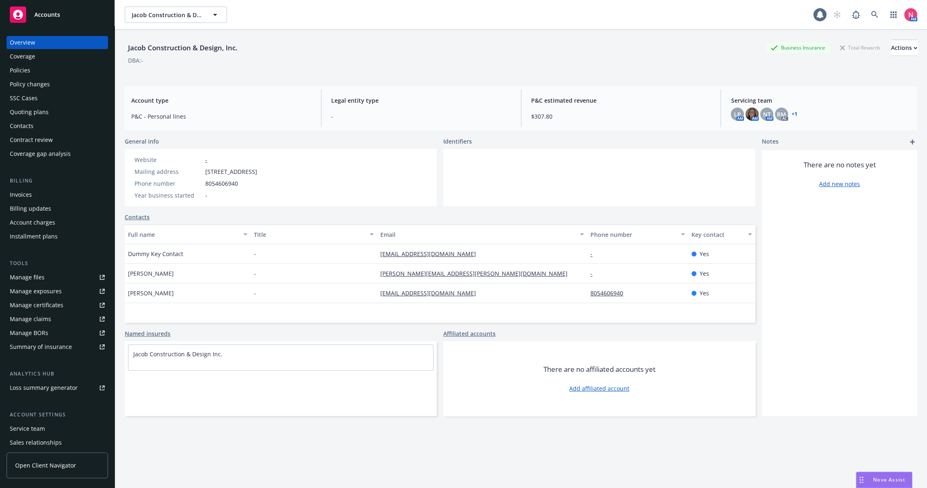
click at [47, 68] on div "Policies" at bounding box center [57, 70] width 95 height 13
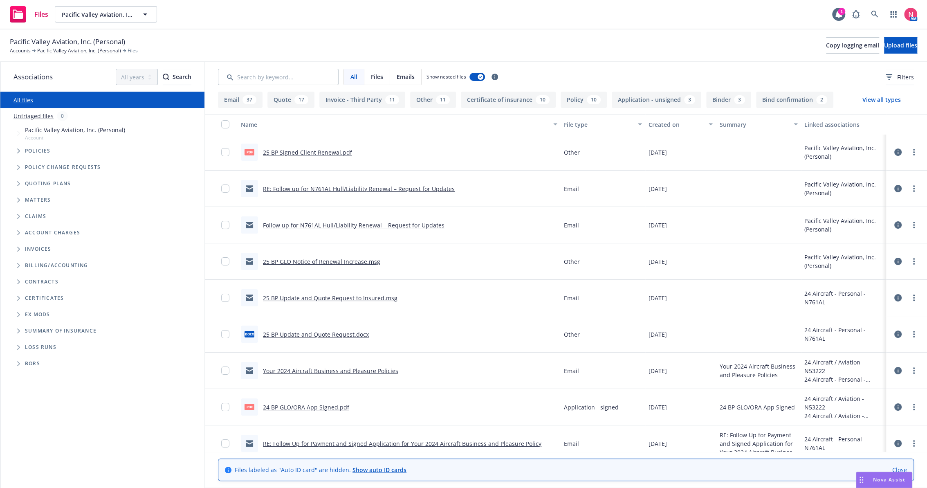
click at [285, 154] on link "25 BP Signed Client Renewal.pdf" at bounding box center [307, 152] width 89 height 8
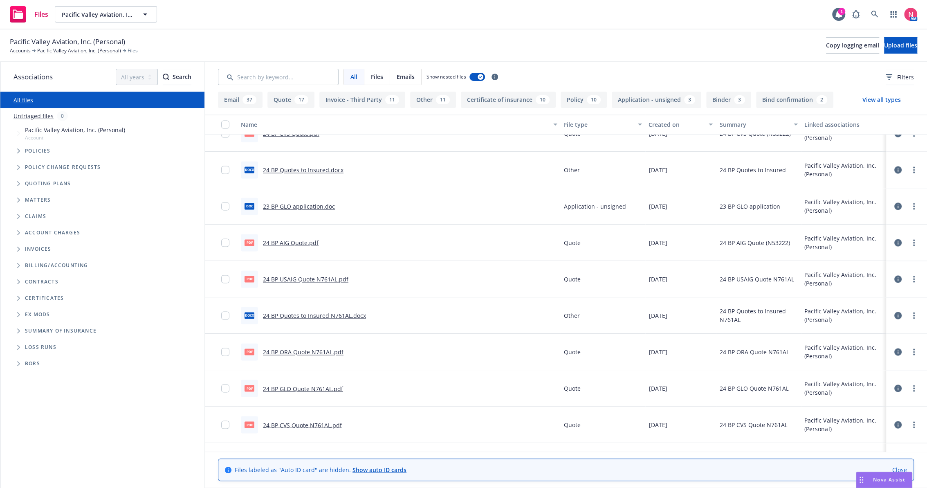
scroll to position [1045, 0]
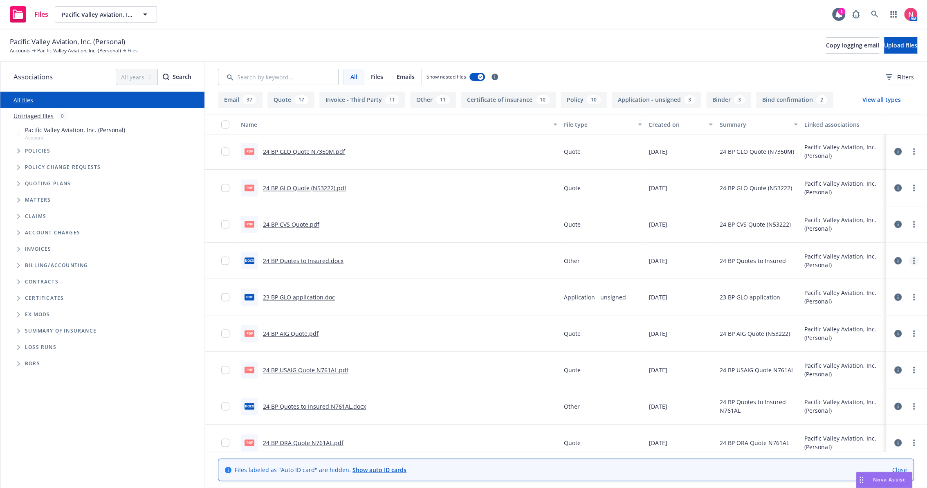
click at [909, 260] on link "more" at bounding box center [914, 261] width 10 height 10
click at [876, 294] on link "Download" at bounding box center [870, 293] width 81 height 16
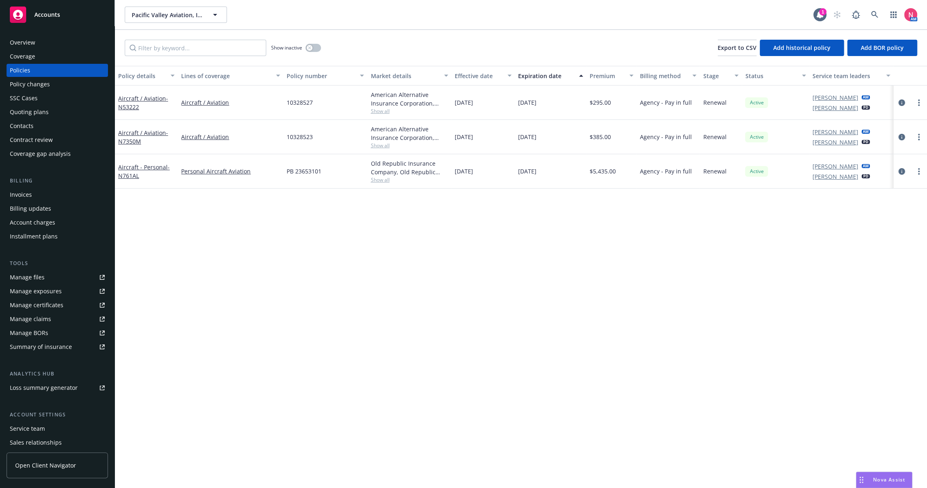
click at [582, 291] on div "Policy details Lines of coverage Policy number Market details Effective date Ex…" at bounding box center [521, 277] width 812 height 422
click at [903, 135] on icon "circleInformation" at bounding box center [901, 137] width 7 height 7
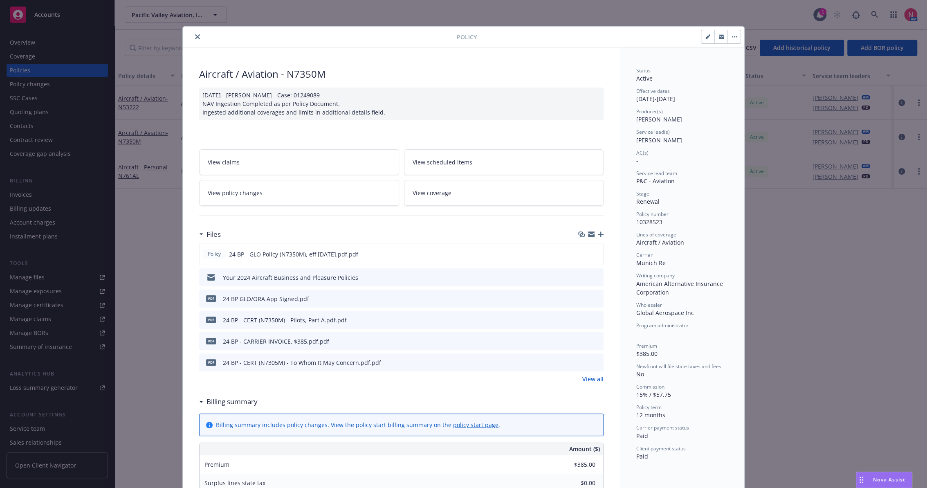
click at [594, 298] on icon "preview file" at bounding box center [595, 298] width 7 height 6
click at [195, 34] on icon "close" at bounding box center [197, 36] width 5 height 5
